Goal: Task Accomplishment & Management: Complete application form

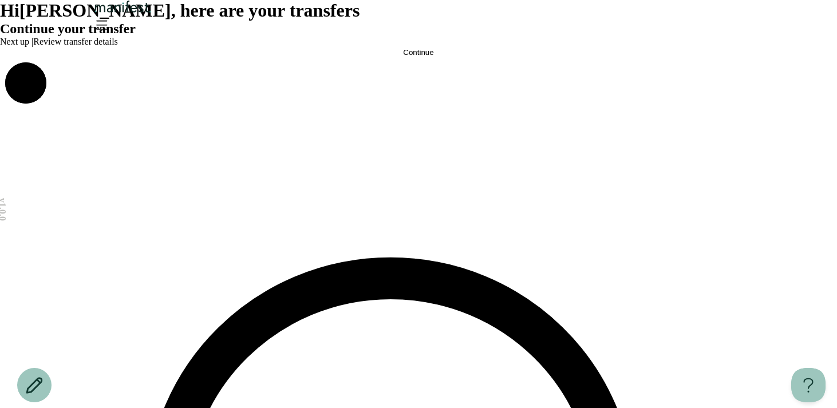
click at [418, 57] on span "Continue" at bounding box center [418, 52] width 30 height 9
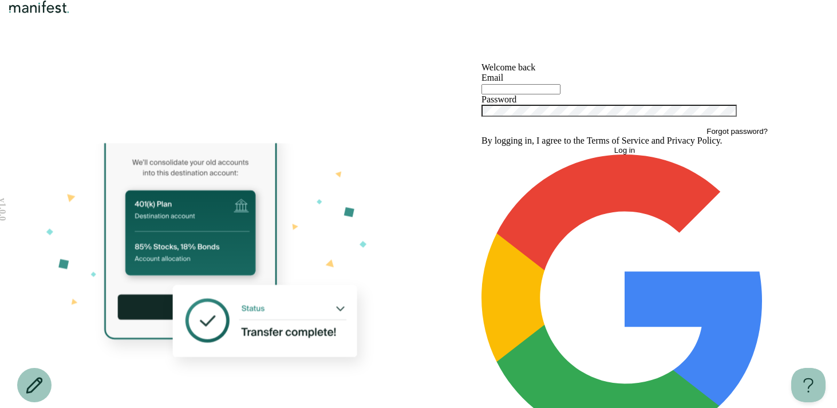
click at [524, 94] on input "text" at bounding box center [520, 89] width 79 height 10
click at [706, 136] on span "Forgot password?" at bounding box center [736, 131] width 61 height 9
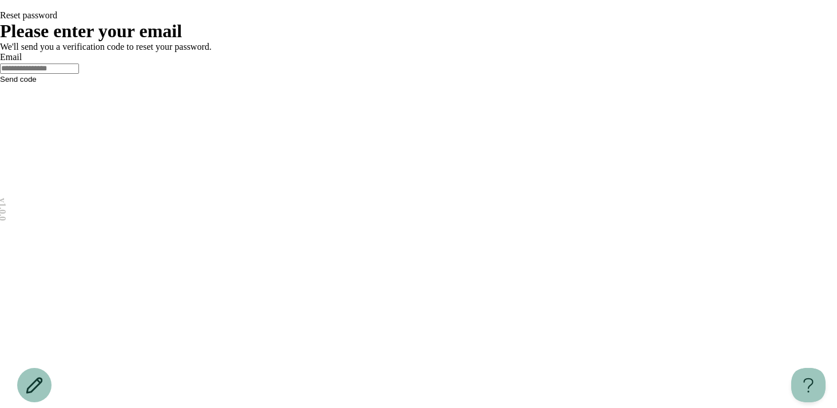
click at [37, 84] on button "Send code" at bounding box center [18, 79] width 37 height 9
click at [0, 8] on icon "Go back" at bounding box center [0, 8] width 0 height 0
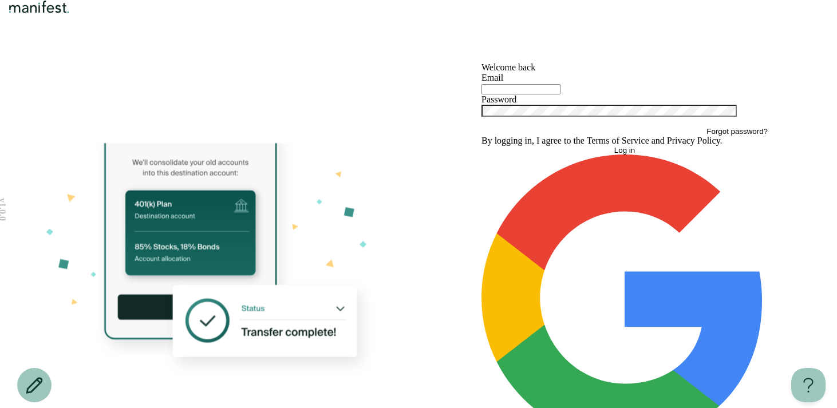
click at [513, 94] on div at bounding box center [624, 88] width 286 height 11
click at [512, 94] on input "text" at bounding box center [520, 89] width 79 height 10
click at [503, 94] on input "**********" at bounding box center [520, 89] width 79 height 10
type input "**********"
click at [481, 146] on button "Log in" at bounding box center [624, 150] width 286 height 9
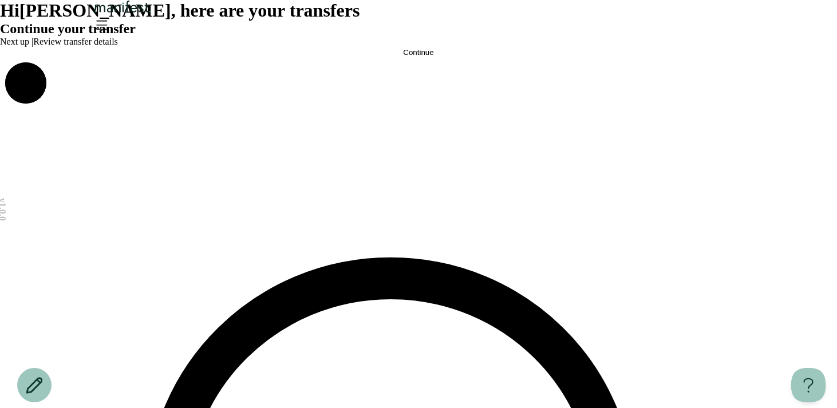
click at [453, 57] on button "Continue" at bounding box center [418, 52] width 837 height 9
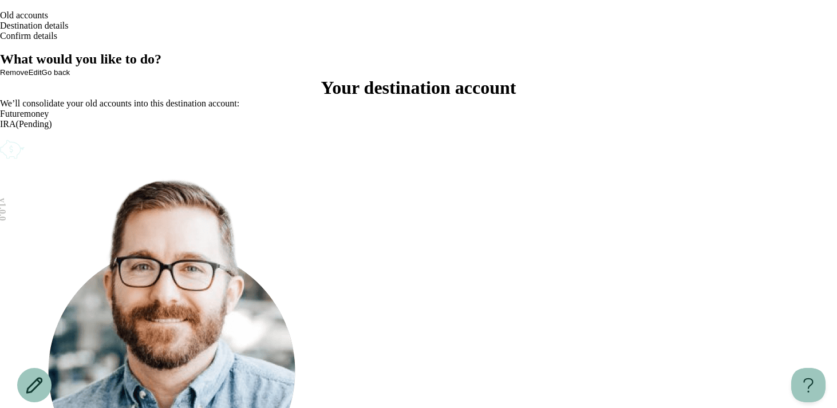
click at [69, 30] on span "Destination details" at bounding box center [34, 26] width 69 height 10
click at [505, 52] on header "Old accounts Destination details Confirm details" at bounding box center [418, 26] width 837 height 52
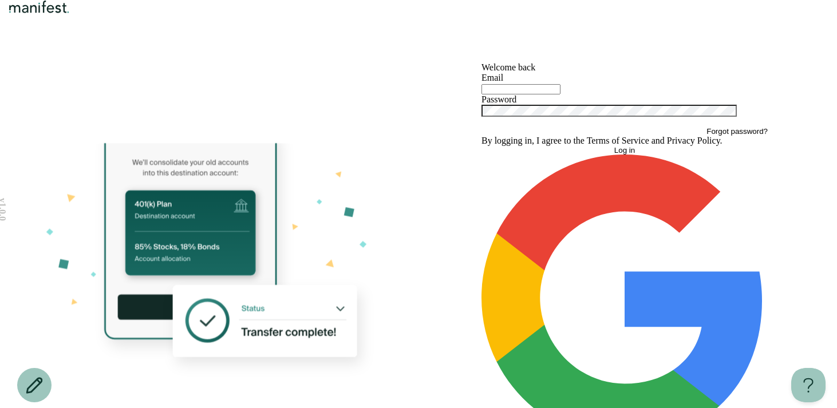
click at [523, 94] on input "text" at bounding box center [520, 89] width 79 height 10
type input "**********"
click at [556, 155] on button "Log in" at bounding box center [624, 150] width 286 height 9
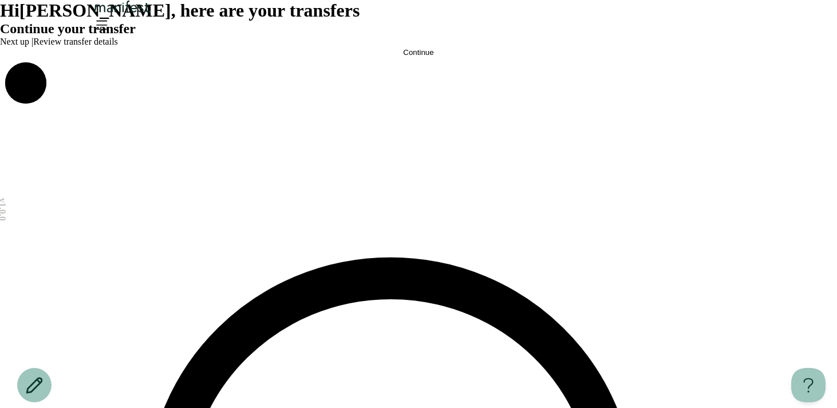
click at [477, 57] on button "Continue" at bounding box center [418, 52] width 837 height 9
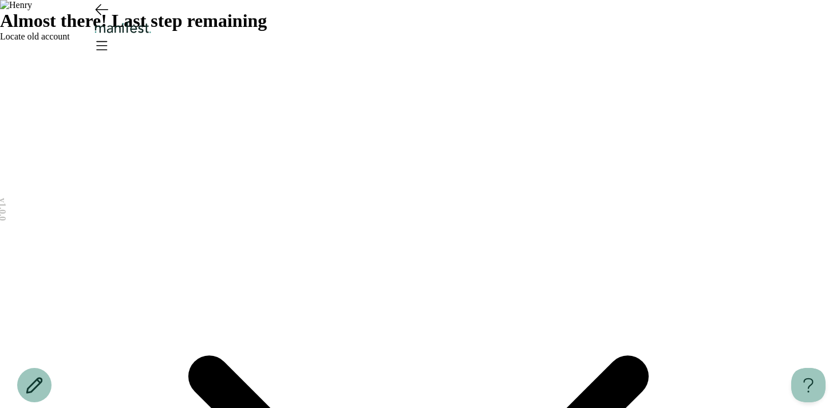
click at [110, 36] on icon "Open menu" at bounding box center [101, 45] width 18 height 18
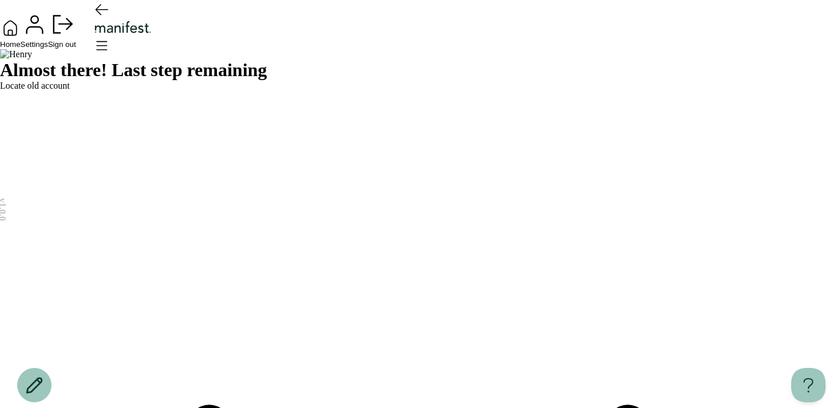
click at [513, 49] on div "Home Settings Sign out" at bounding box center [418, 24] width 837 height 49
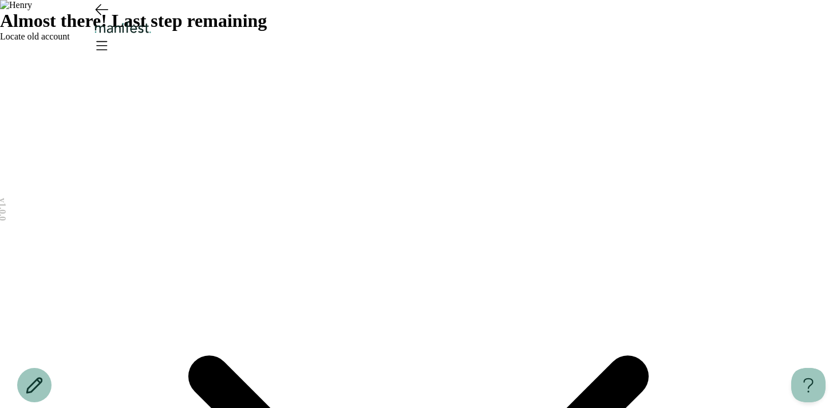
click at [110, 36] on icon "Open menu" at bounding box center [101, 45] width 18 height 18
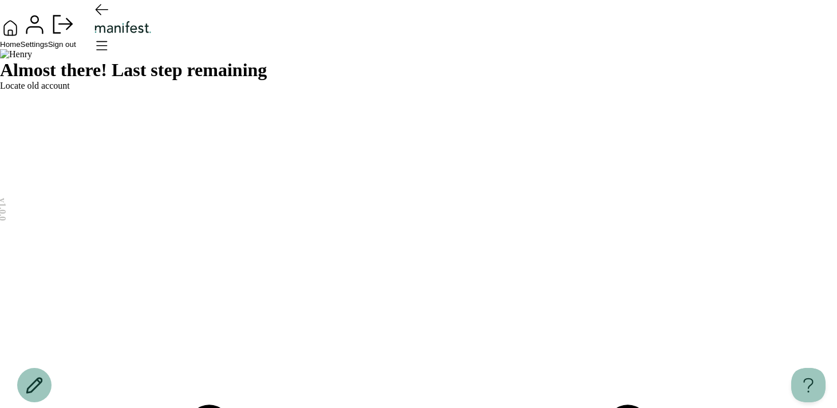
click at [428, 49] on div "Home Settings Sign out" at bounding box center [418, 24] width 837 height 49
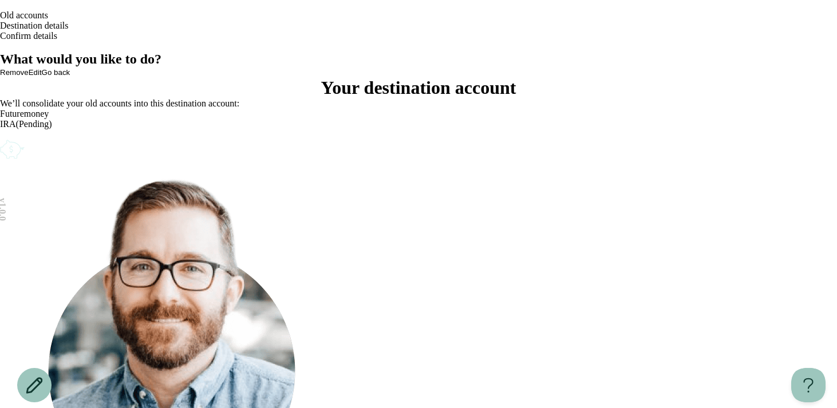
click at [327, 129] on div "IRA(Pending)" at bounding box center [418, 124] width 837 height 10
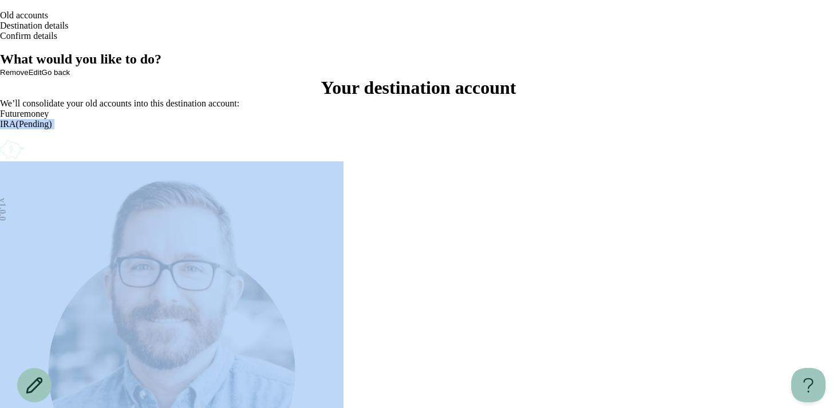
click at [343, 276] on div "What would you like to do? Remove Edit Go back Your destination account We’ll c…" at bounding box center [418, 290] width 837 height 476
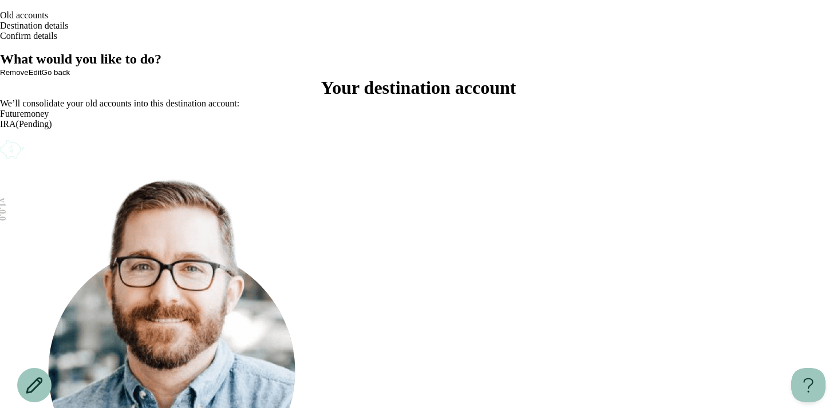
click at [311, 129] on div "IRA(Pending)" at bounding box center [418, 124] width 837 height 10
click at [309, 129] on div "IRA(Pending)" at bounding box center [418, 124] width 837 height 10
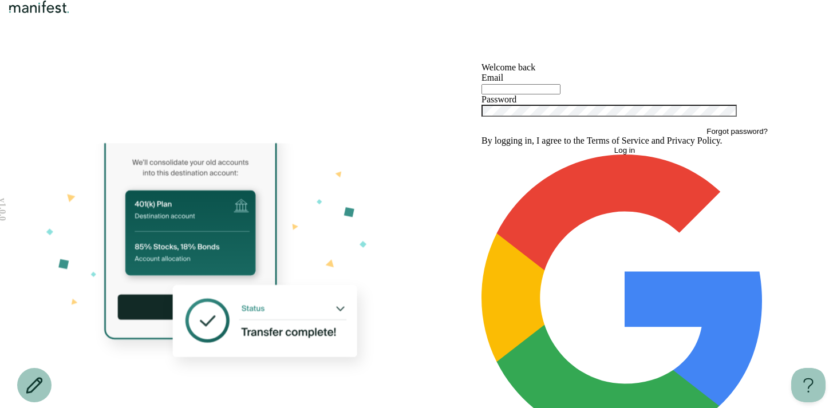
click at [533, 94] on input "text" at bounding box center [520, 89] width 79 height 10
type input "**********"
click at [481, 146] on button "Log in" at bounding box center [624, 150] width 286 height 9
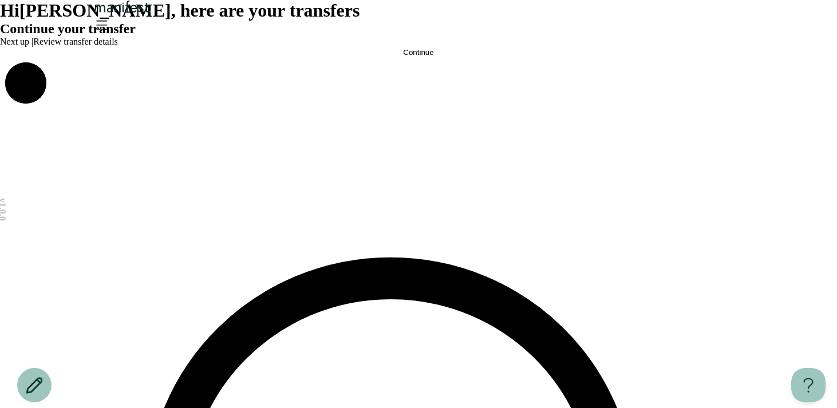
click at [340, 57] on button "Continue" at bounding box center [418, 52] width 837 height 9
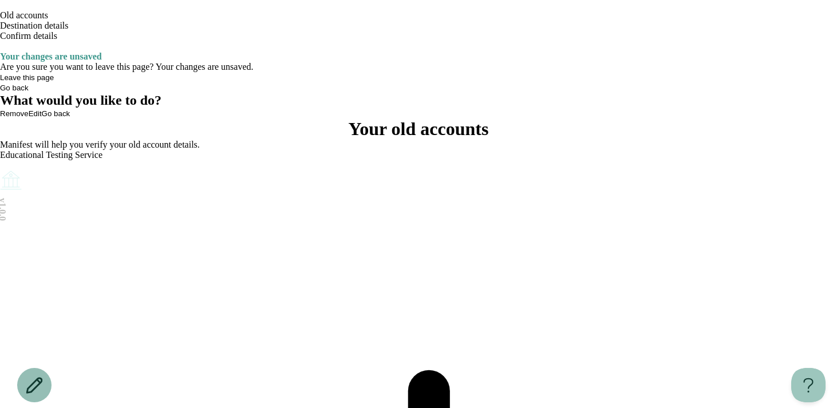
click at [41, 388] on icon at bounding box center [34, 385] width 17 height 17
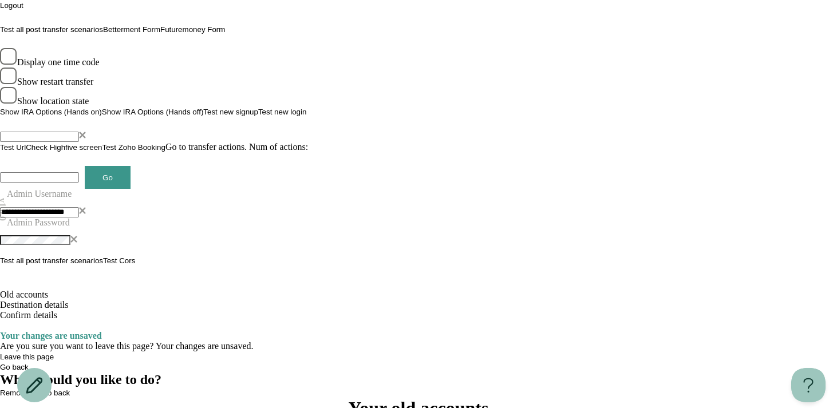
click at [17, 85] on icon "button" at bounding box center [8, 76] width 17 height 17
click at [26, 386] on icon at bounding box center [34, 385] width 17 height 17
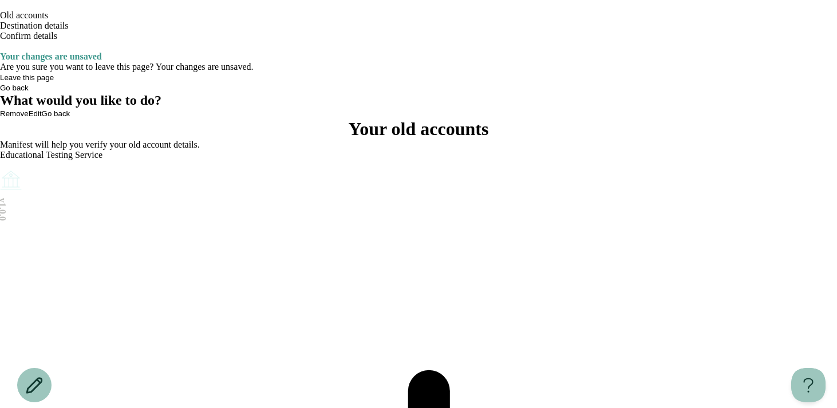
click at [749, 37] on div "Old accounts Destination details Confirm details" at bounding box center [418, 26] width 837 height 52
click at [0, 49] on icon "Open menu" at bounding box center [0, 49] width 0 height 0
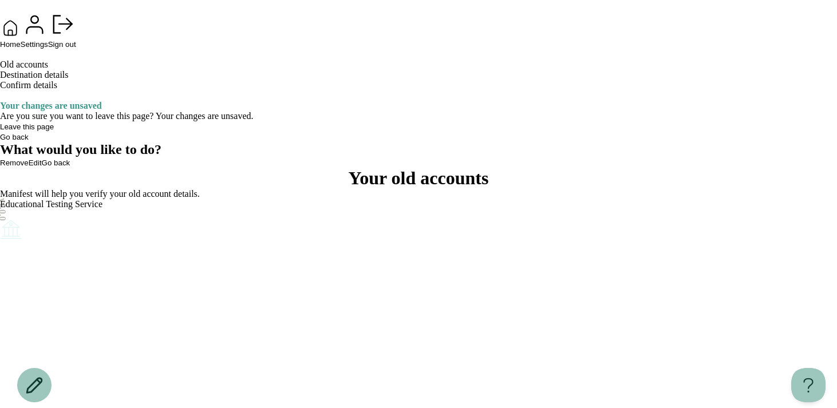
click at [21, 49] on span "Home" at bounding box center [10, 44] width 21 height 9
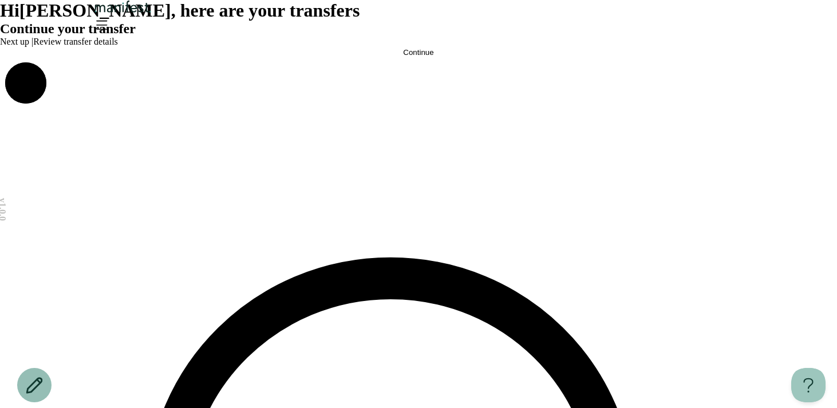
click at [30, 377] on icon at bounding box center [34, 385] width 17 height 17
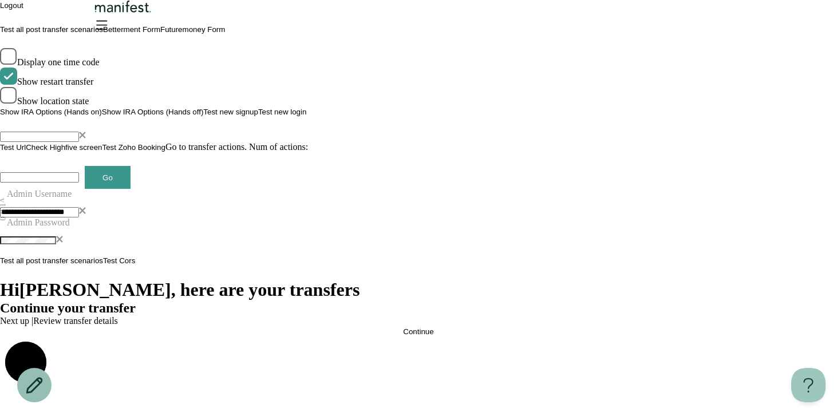
click at [30, 378] on icon at bounding box center [34, 385] width 17 height 17
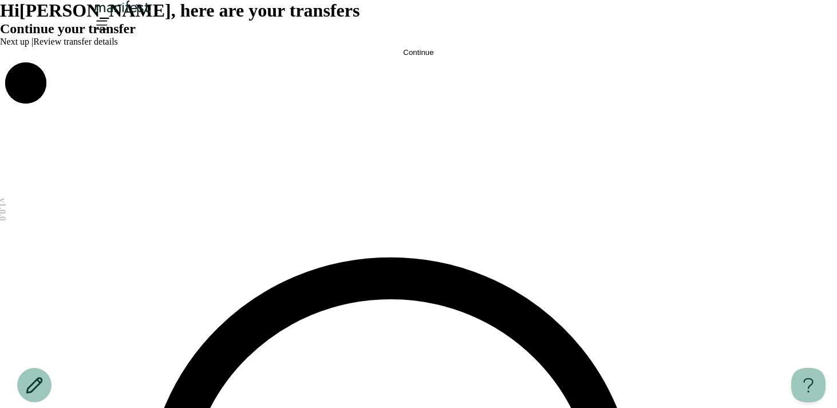
click at [310, 57] on button "Continue" at bounding box center [418, 52] width 837 height 9
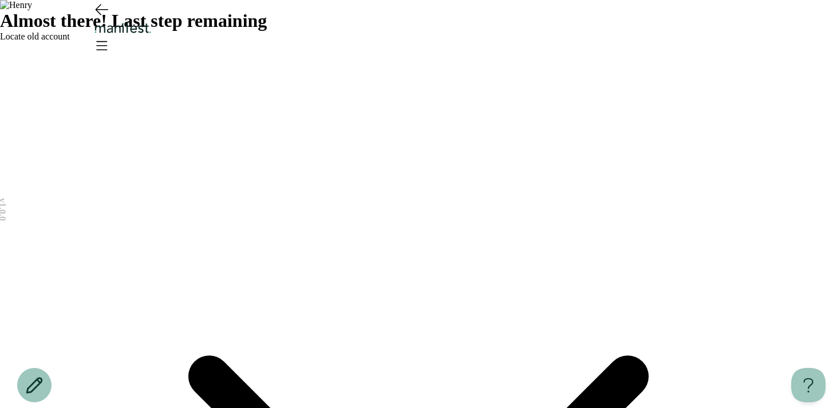
click at [70, 41] on span "Locate old account" at bounding box center [35, 36] width 70 height 10
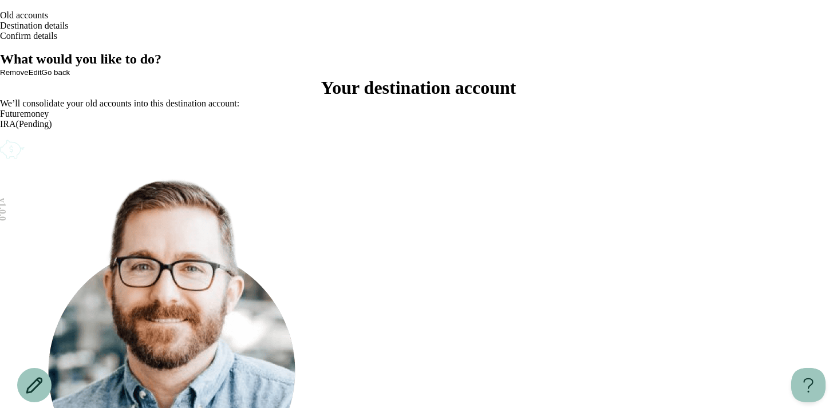
click at [0, 137] on icon "Account options" at bounding box center [0, 137] width 0 height 0
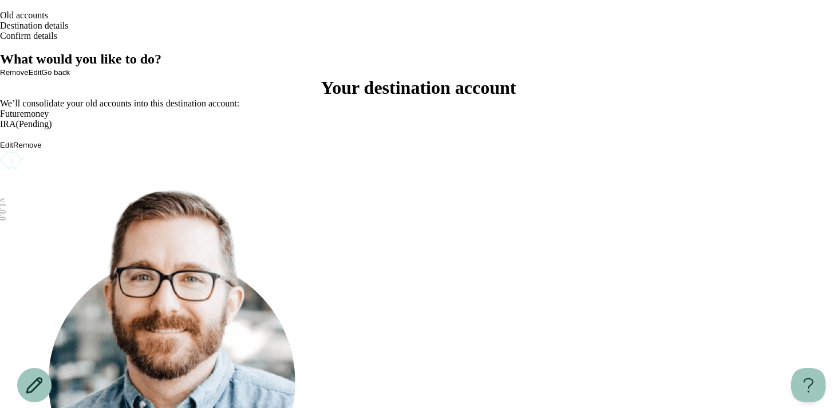
click at [42, 149] on button "Remove" at bounding box center [27, 145] width 29 height 9
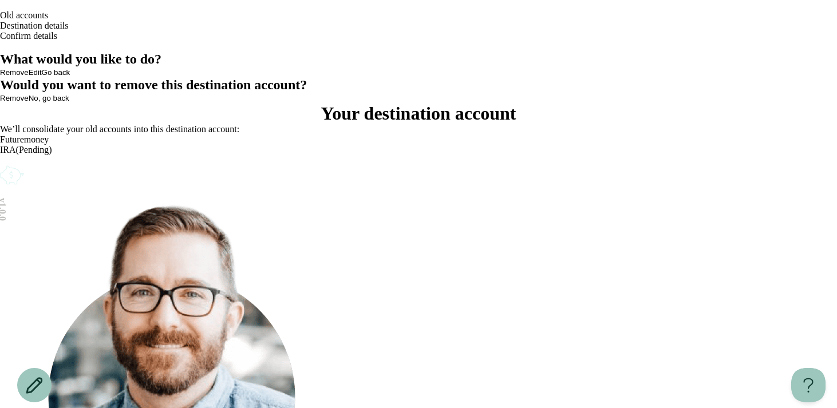
click at [29, 102] on button "Remove" at bounding box center [14, 98] width 29 height 9
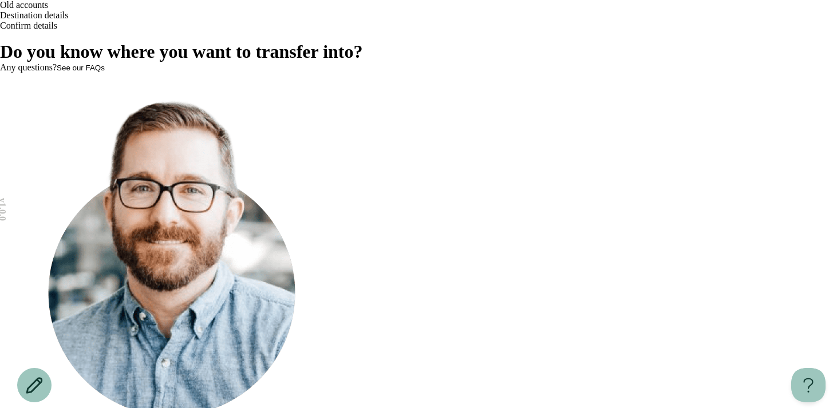
click at [105, 72] on button "See our FAQs" at bounding box center [81, 68] width 48 height 9
click at [0, 81] on icon at bounding box center [0, 81] width 0 height 0
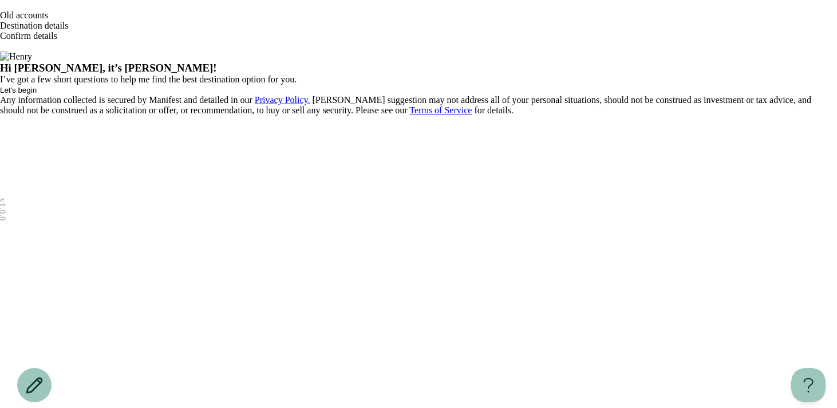
click at [37, 94] on button "Let's begin" at bounding box center [18, 90] width 37 height 9
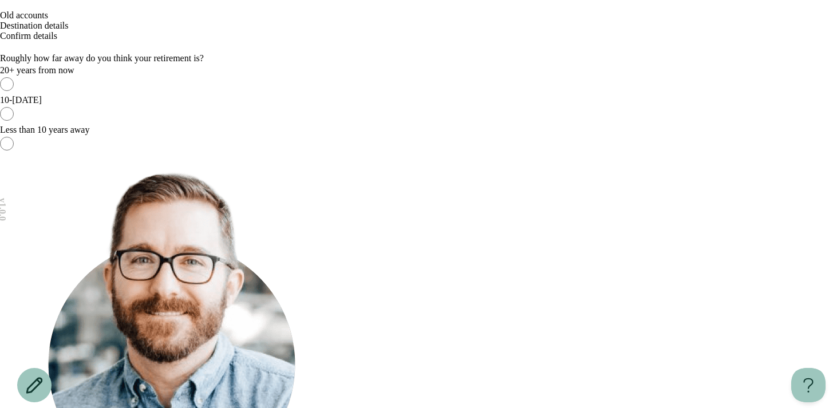
click at [9, 53] on icon "Open menu" at bounding box center [6, 55] width 6 height 5
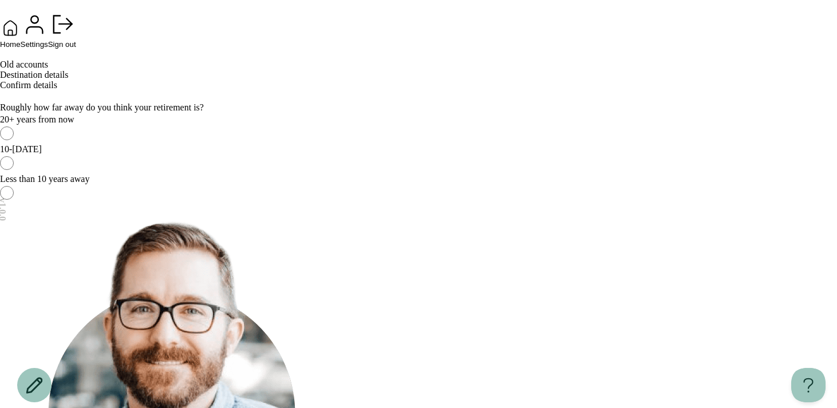
click at [21, 49] on span "Home" at bounding box center [10, 44] width 21 height 9
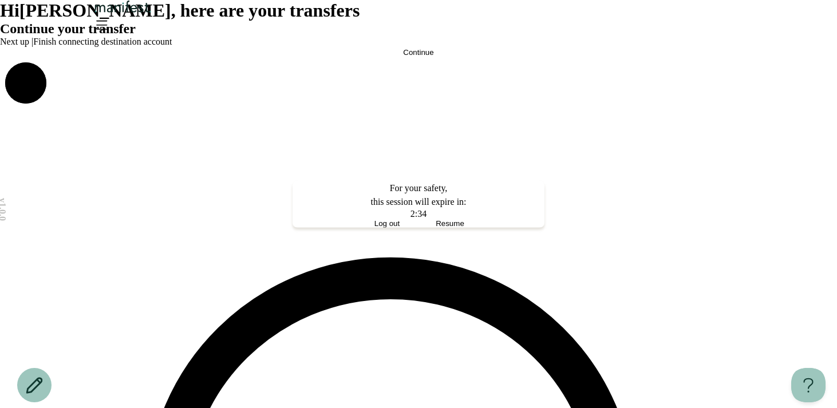
click at [451, 227] on span "Resume" at bounding box center [450, 223] width 29 height 9
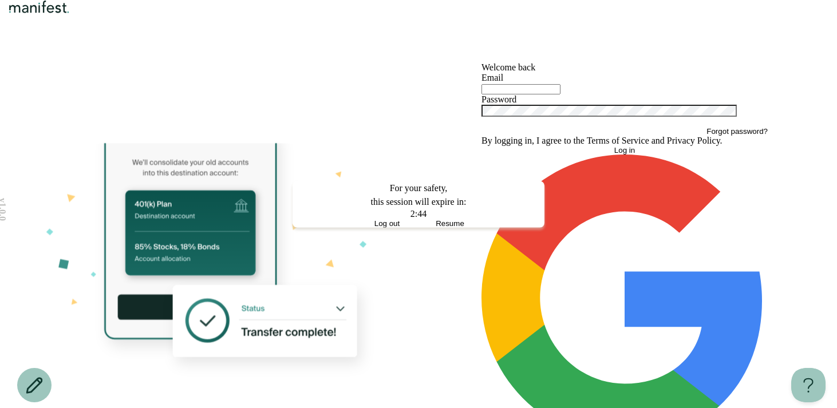
click at [464, 227] on span "Resume" at bounding box center [450, 223] width 29 height 9
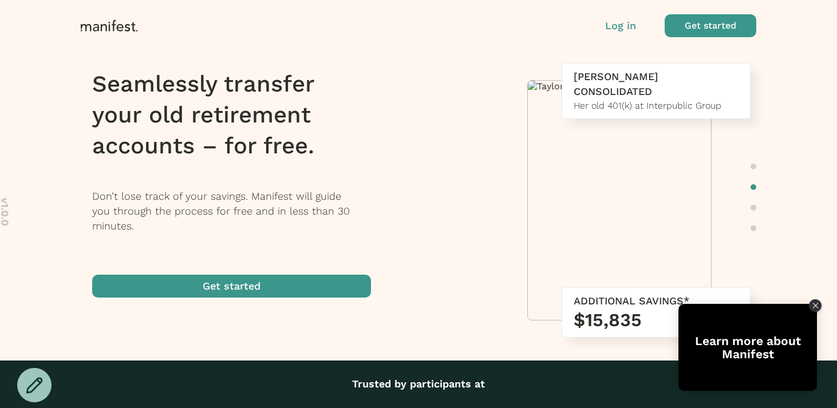
click at [681, 27] on span "button" at bounding box center [710, 25] width 92 height 23
